Goal: Task Accomplishment & Management: Complete application form

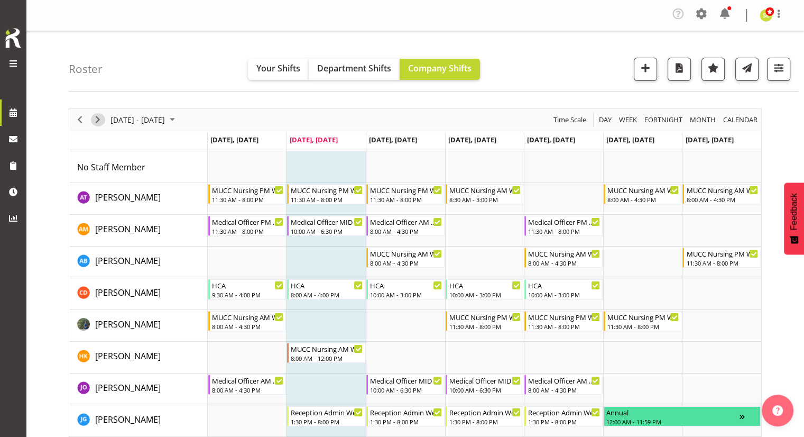
click at [104, 119] on button "Next" at bounding box center [98, 119] width 14 height 13
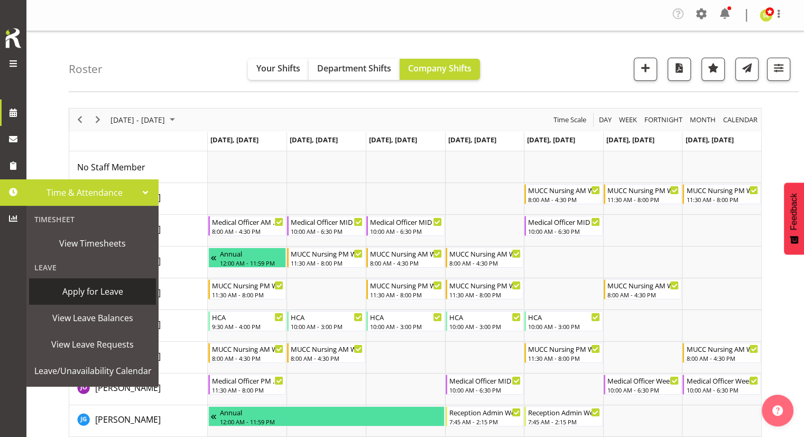
click at [85, 298] on span "Apply for Leave" at bounding box center [92, 291] width 116 height 16
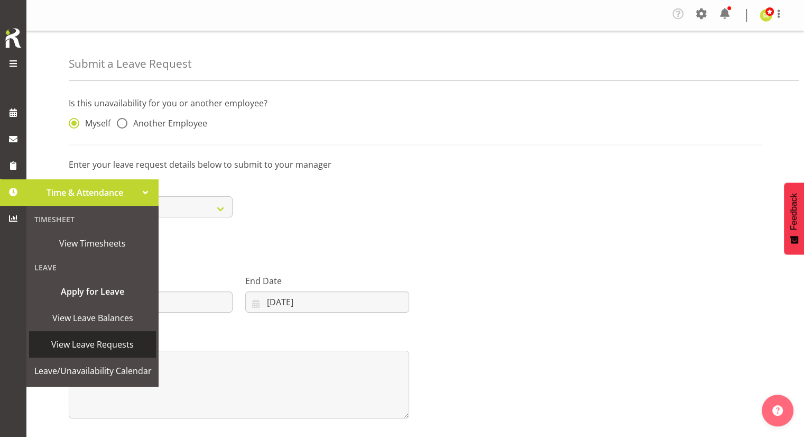
click at [85, 339] on span "View Leave Requests" at bounding box center [92, 344] width 116 height 16
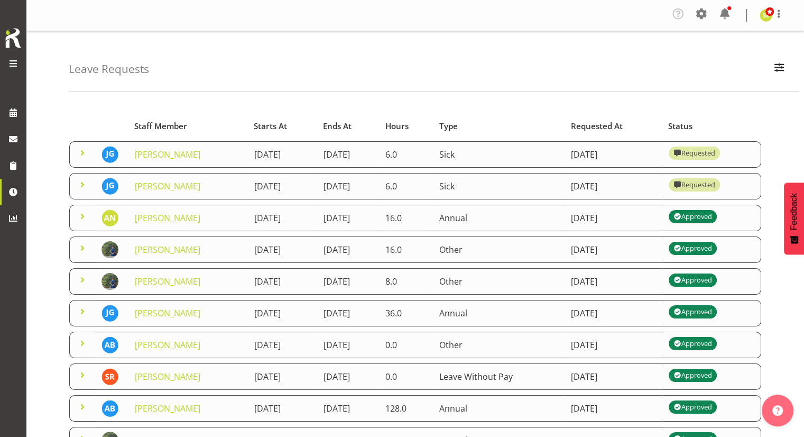
click at [88, 281] on span at bounding box center [82, 279] width 13 height 13
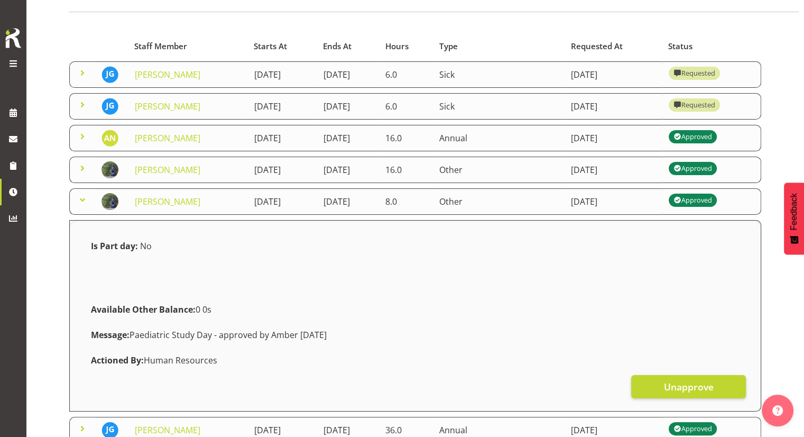
scroll to position [106, 0]
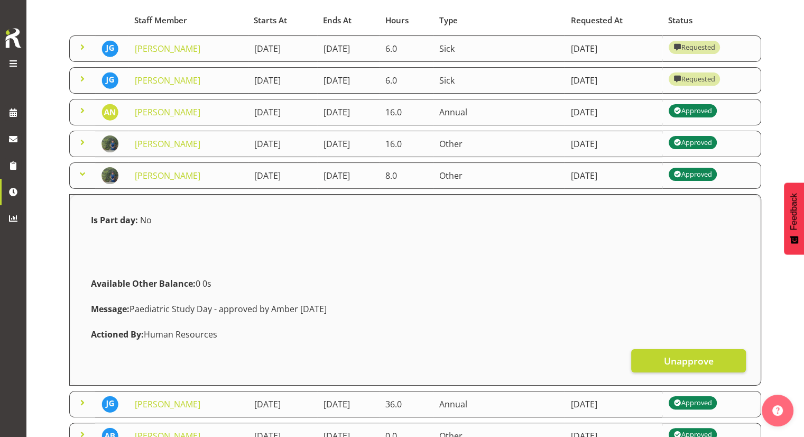
click at [89, 144] on td at bounding box center [82, 144] width 26 height 26
click at [82, 143] on span at bounding box center [82, 142] width 13 height 13
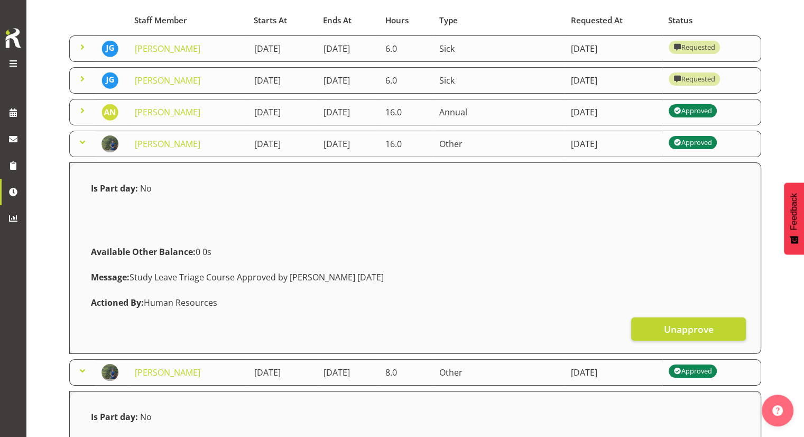
click at [82, 143] on span at bounding box center [82, 142] width 13 height 13
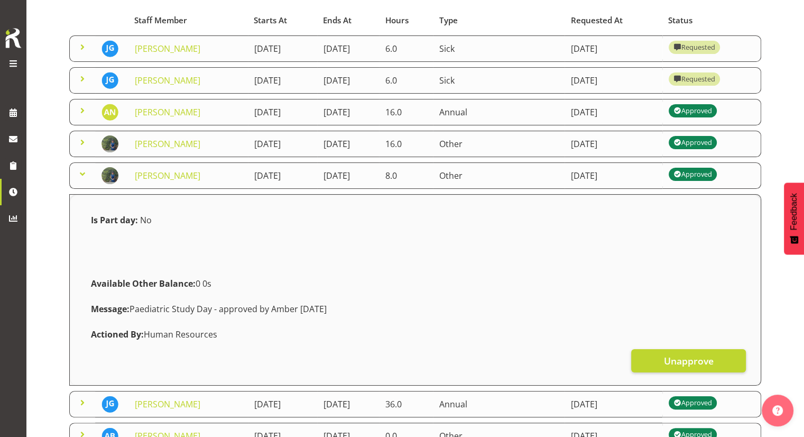
click at [78, 169] on span at bounding box center [82, 174] width 13 height 13
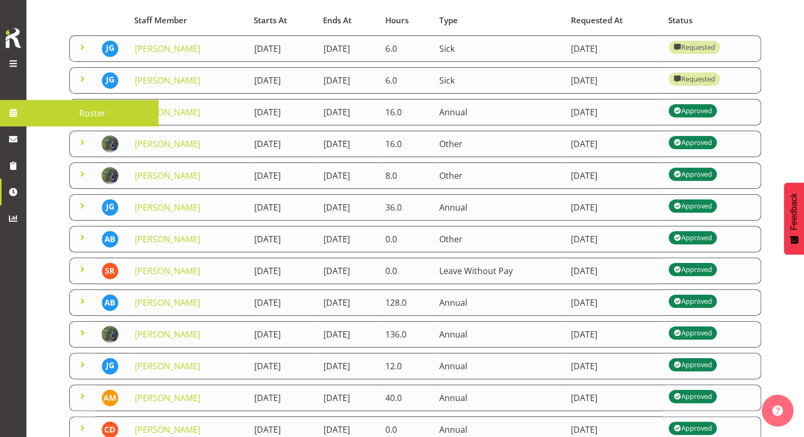
click at [13, 117] on span at bounding box center [13, 113] width 16 height 16
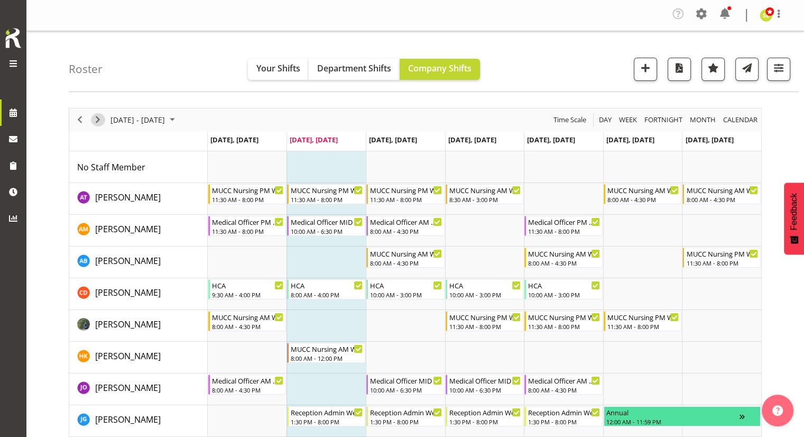
click at [101, 120] on span "Next" at bounding box center [97, 119] width 13 height 13
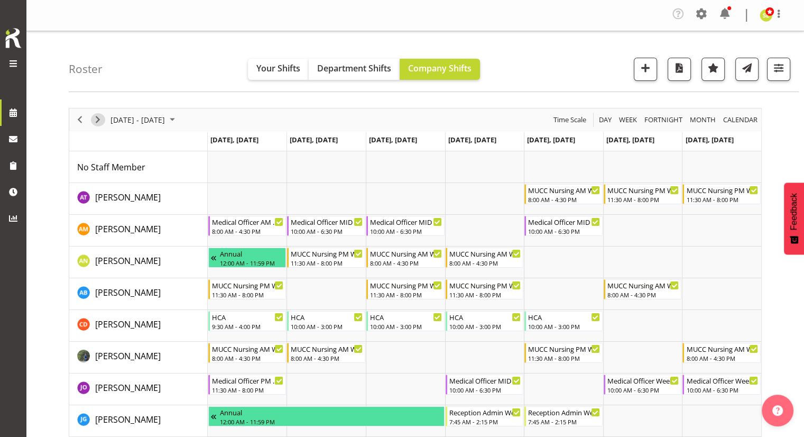
click at [100, 120] on span "Next" at bounding box center [97, 119] width 13 height 13
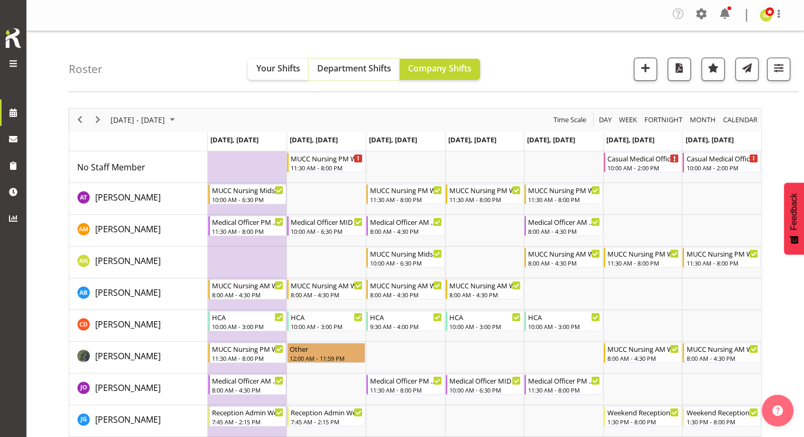
click at [357, 67] on span "Department Shifts" at bounding box center [354, 68] width 74 height 12
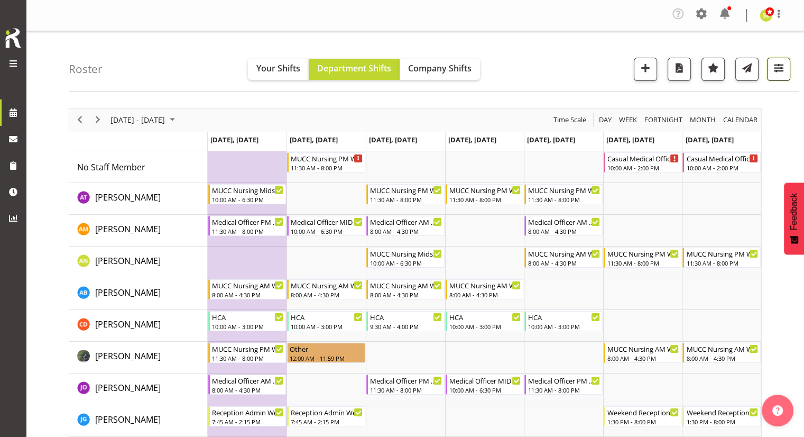
click at [773, 72] on span "button" at bounding box center [779, 68] width 14 height 14
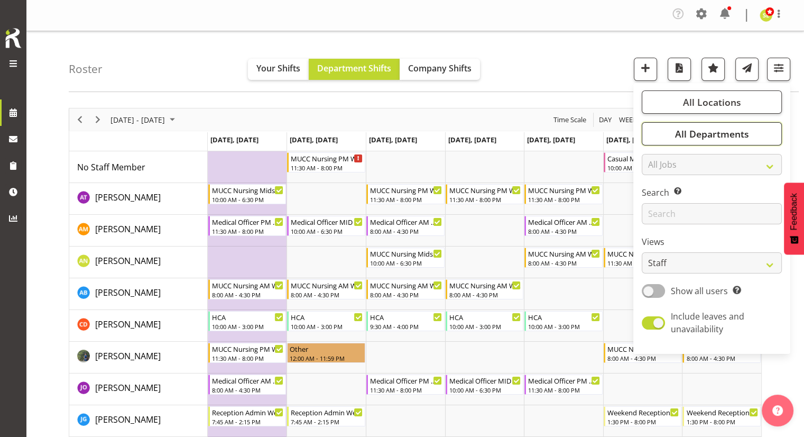
click at [708, 135] on span "All Departments" at bounding box center [712, 133] width 74 height 13
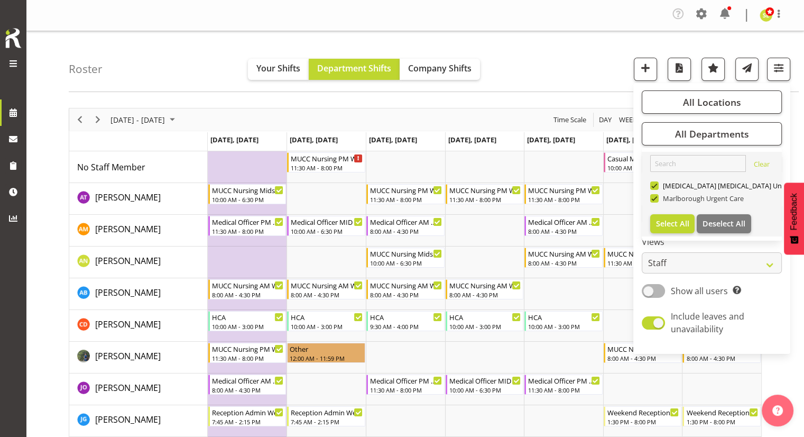
click at [670, 195] on span "Marlborough Urgent Care" at bounding box center [702, 198] width 86 height 8
click at [657, 195] on input "Marlborough Urgent Care" at bounding box center [653, 198] width 7 height 7
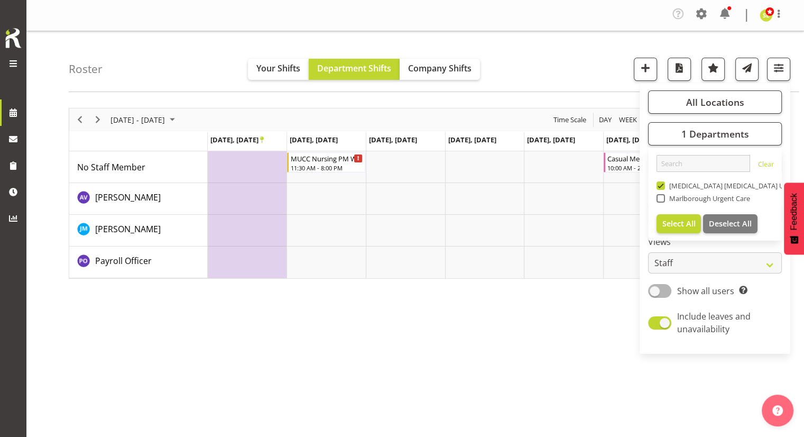
click at [569, 304] on div "September 22 - 28, 2025 Today Day Week Fortnight Month calendar Month Agenda Ti…" at bounding box center [436, 311] width 735 height 423
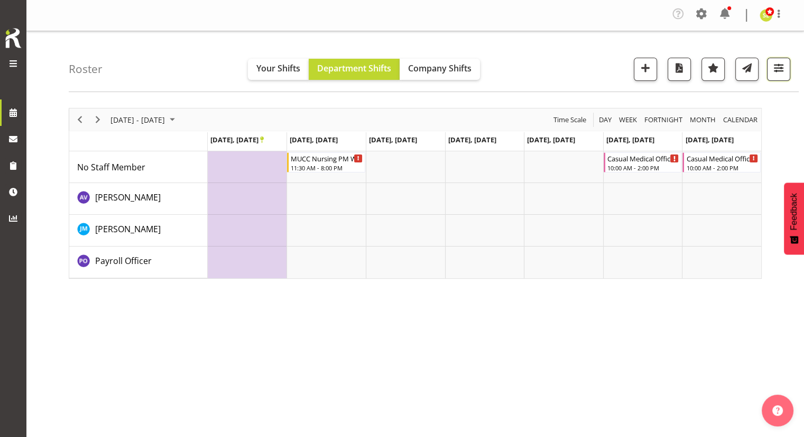
click at [781, 67] on span "button" at bounding box center [779, 68] width 14 height 14
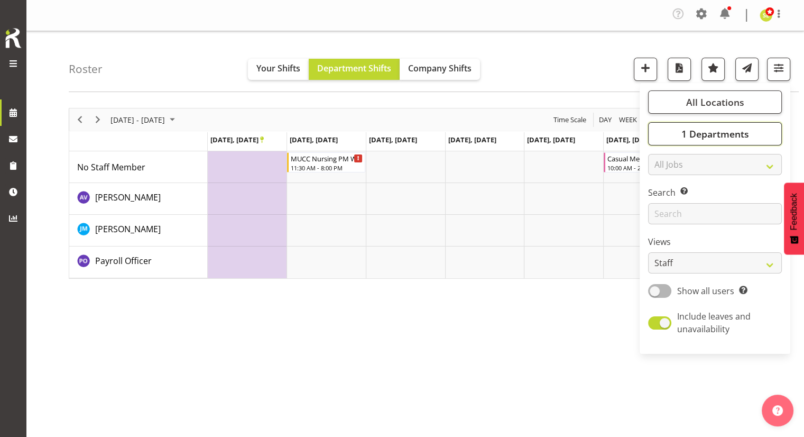
click at [713, 138] on span "1 Departments" at bounding box center [715, 133] width 68 height 13
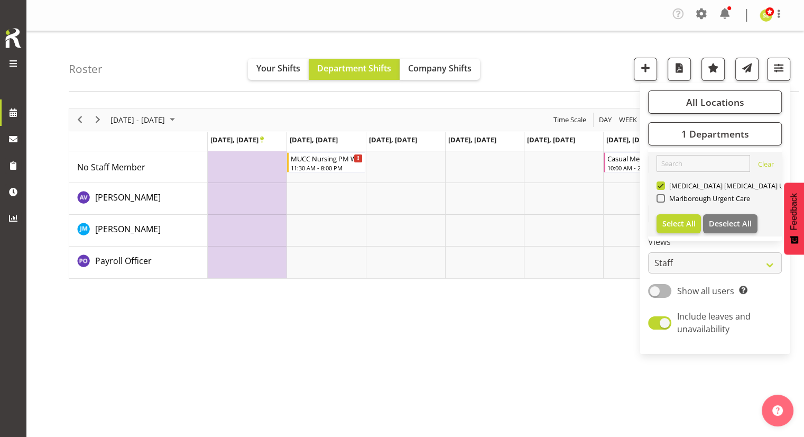
click at [682, 203] on div "Marlborough Urgent Care" at bounding box center [715, 199] width 117 height 13
click at [683, 197] on span "Marlborough Urgent Care" at bounding box center [708, 198] width 86 height 8
click at [663, 197] on input "Marlborough Urgent Care" at bounding box center [660, 198] width 7 height 7
checkbox input "true"
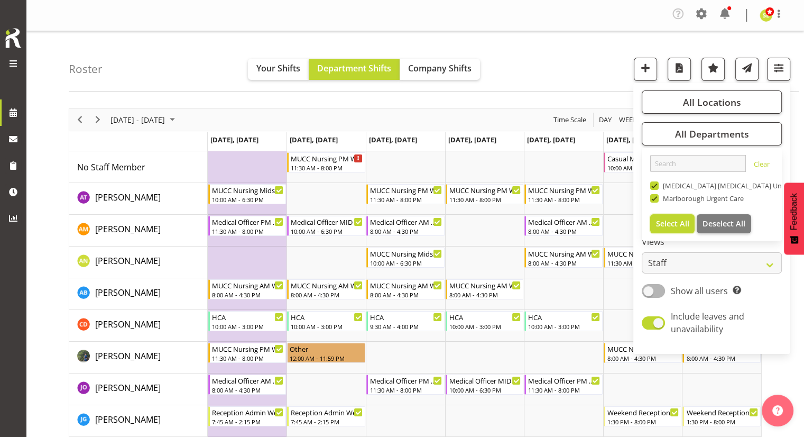
click at [677, 225] on span "Select All" at bounding box center [672, 223] width 33 height 10
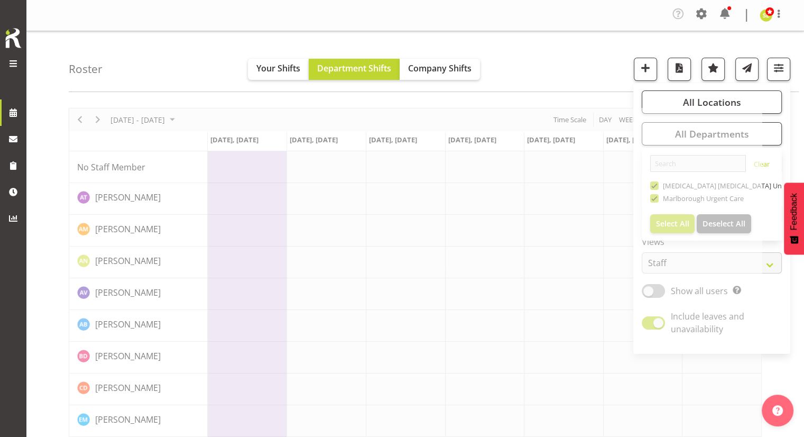
click at [543, 81] on div "Roster Your Shifts Department Shifts Company Shifts All Locations Clear Blenhei…" at bounding box center [434, 61] width 730 height 61
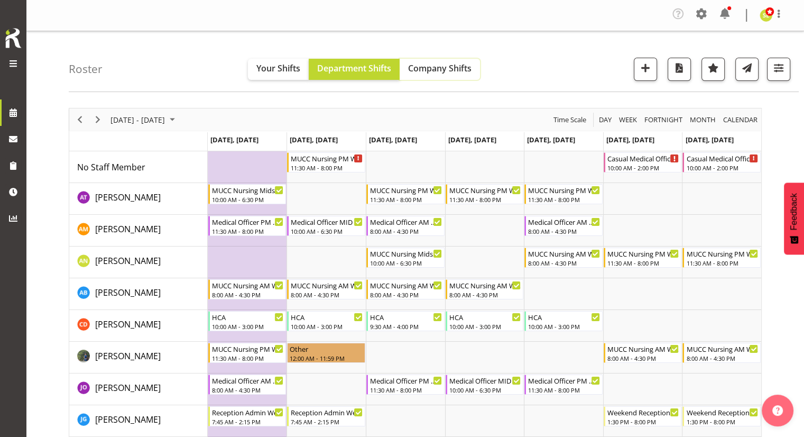
click at [453, 67] on span "Company Shifts" at bounding box center [439, 68] width 63 height 12
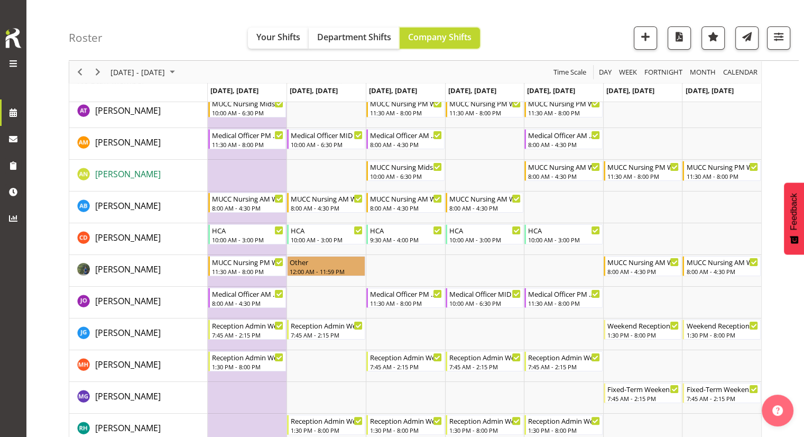
scroll to position [106, 0]
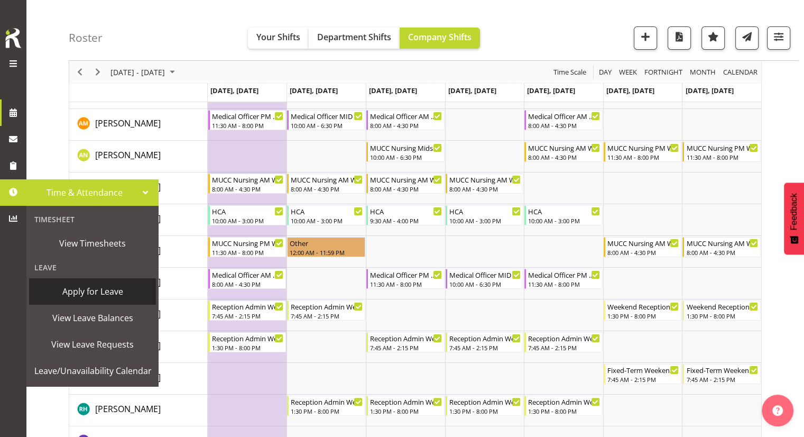
click at [80, 289] on span "Apply for Leave" at bounding box center [92, 291] width 116 height 16
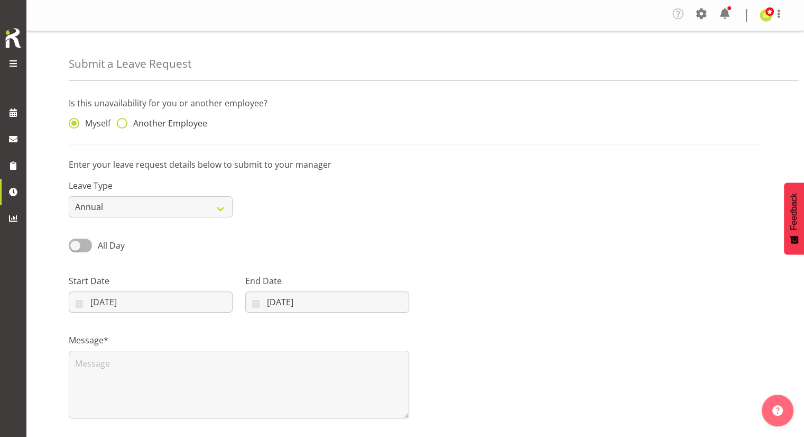
click at [169, 123] on span "Another Employee" at bounding box center [167, 123] width 80 height 11
click at [124, 123] on input "Another Employee" at bounding box center [120, 123] width 7 height 7
radio input "true"
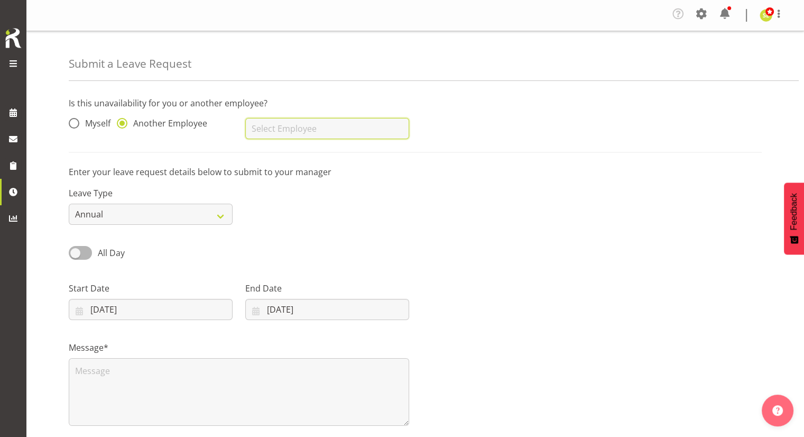
click at [312, 121] on input "text" at bounding box center [327, 128] width 164 height 21
drag, startPoint x: 311, startPoint y: 153, endPoint x: 299, endPoint y: 163, distance: 15.9
click at [311, 154] on link "[PERSON_NAME]" at bounding box center [327, 154] width 164 height 19
type input "[PERSON_NAME]"
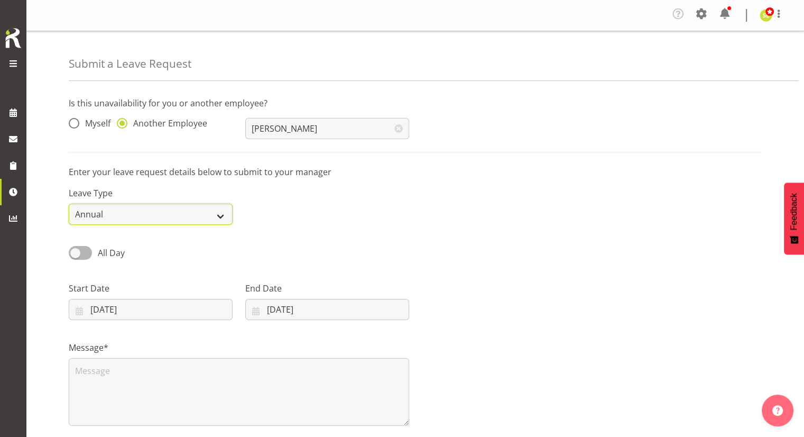
click at [196, 216] on select "Annual Sick Leave Without Pay Bereavement Domestic Violence Parental Jury Servi…" at bounding box center [151, 214] width 164 height 21
select select "Other"
click at [69, 204] on select "Annual Sick Leave Without Pay Bereavement Domestic Violence Parental Jury Servi…" at bounding box center [151, 214] width 164 height 21
click at [264, 249] on div "All Day Single Day" at bounding box center [415, 249] width 706 height 36
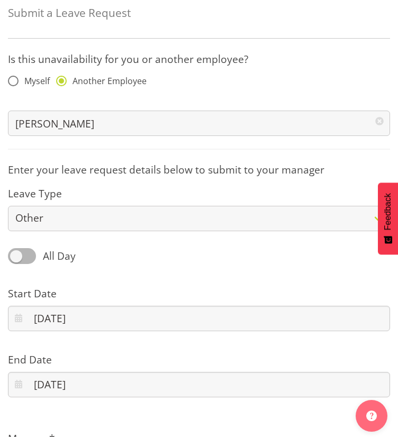
scroll to position [53, 0]
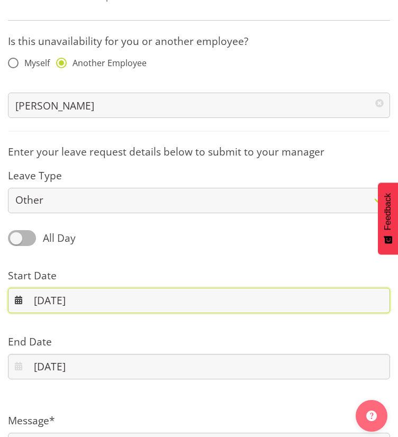
click at [64, 297] on input "09/09/2025" at bounding box center [199, 300] width 382 height 25
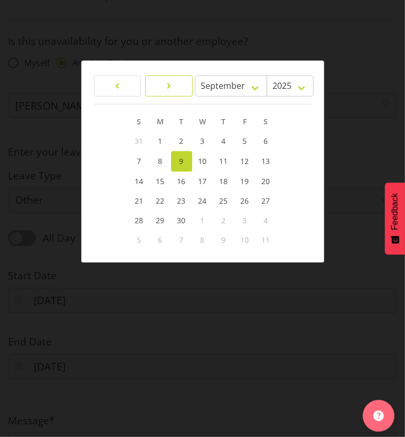
click at [176, 83] on link at bounding box center [169, 85] width 48 height 21
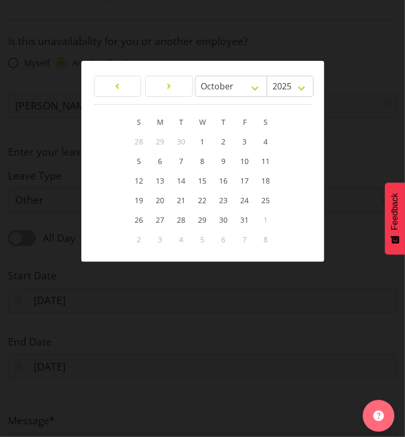
click at [161, 238] on span "3" at bounding box center [161, 239] width 4 height 10
click at [156, 85] on link at bounding box center [169, 86] width 48 height 21
select select "10"
click at [162, 159] on span "3" at bounding box center [161, 161] width 4 height 10
type input "03/11/2025"
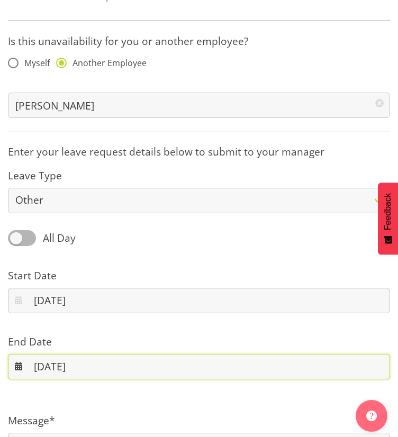
click at [68, 362] on input "09/09/2025" at bounding box center [199, 366] width 382 height 25
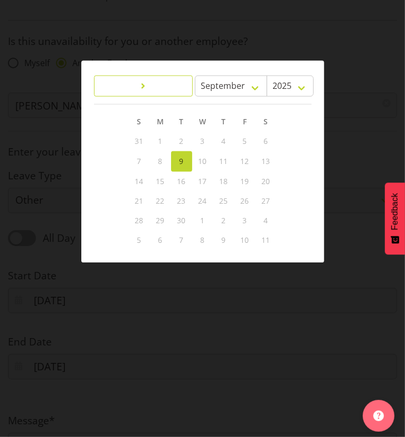
click at [152, 88] on link at bounding box center [143, 85] width 99 height 21
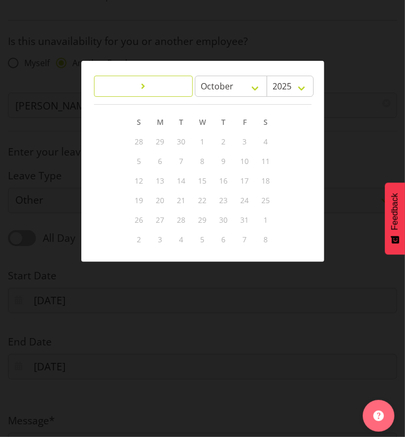
click at [152, 88] on link at bounding box center [143, 86] width 99 height 21
select select "10"
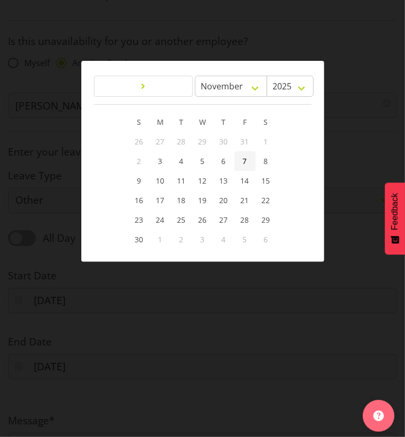
click at [242, 159] on link "7" at bounding box center [245, 161] width 21 height 20
type input "07/11/2025"
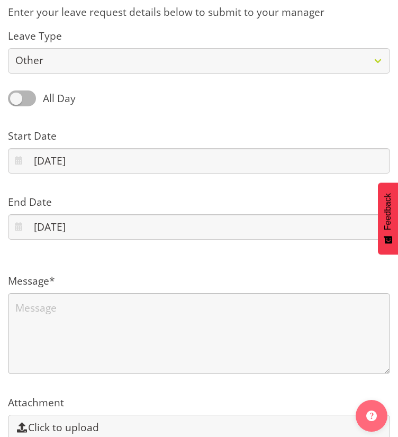
scroll to position [211, 0]
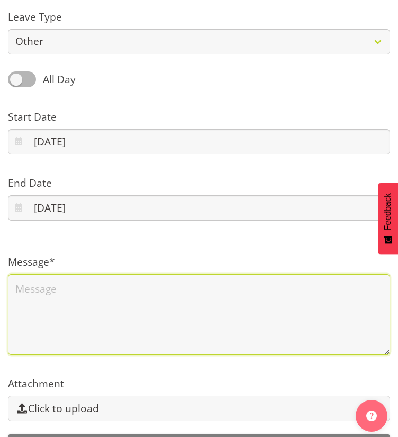
click at [82, 293] on textarea at bounding box center [199, 314] width 382 height 81
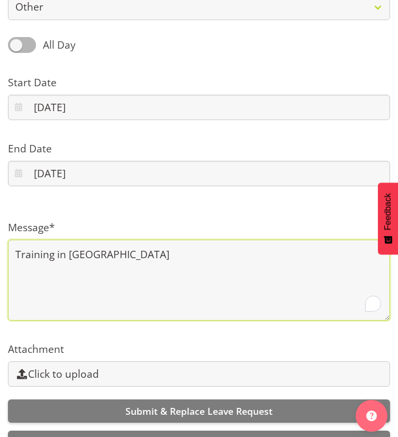
scroll to position [287, 0]
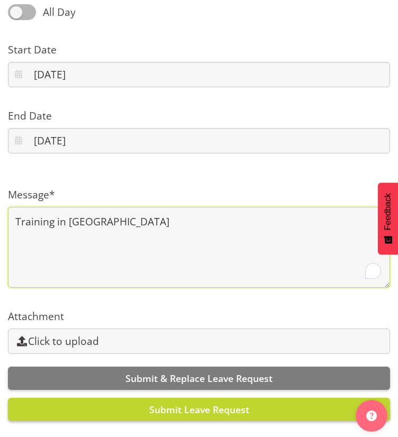
type textarea "Training in Nelson"
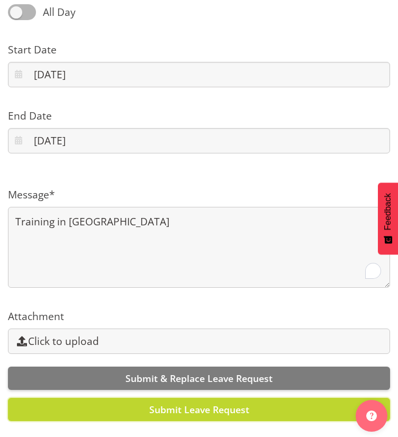
click at [165, 403] on span "Submit Leave Request" at bounding box center [199, 409] width 100 height 13
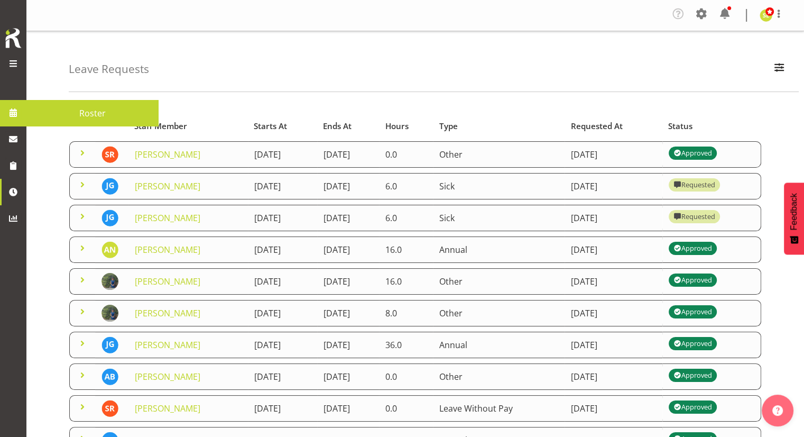
click at [19, 117] on span at bounding box center [13, 113] width 16 height 16
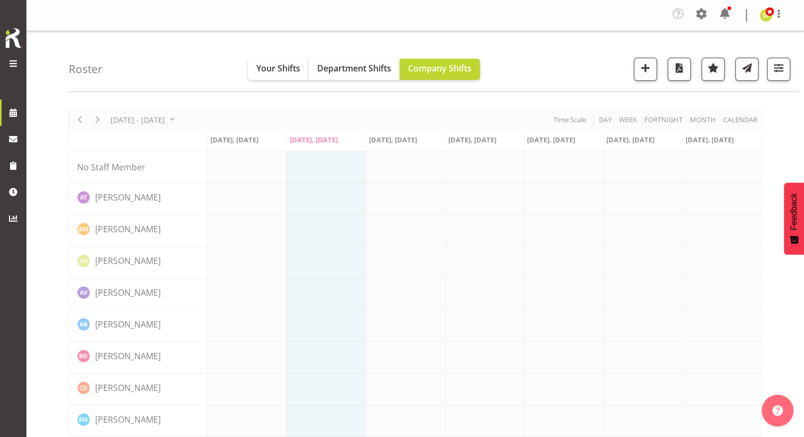
scroll to position [53, 0]
